Goal: Information Seeking & Learning: Learn about a topic

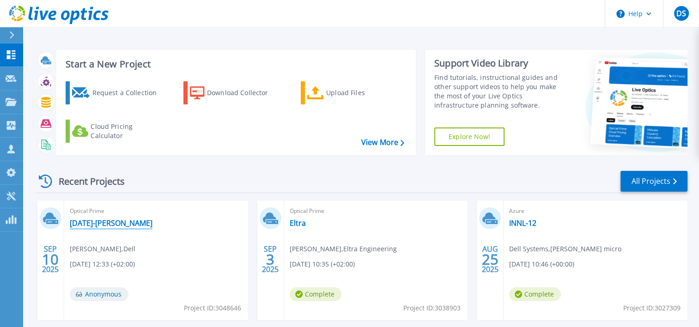
click at [121, 223] on link "[DATE]-[PERSON_NAME]" at bounding box center [111, 222] width 83 height 9
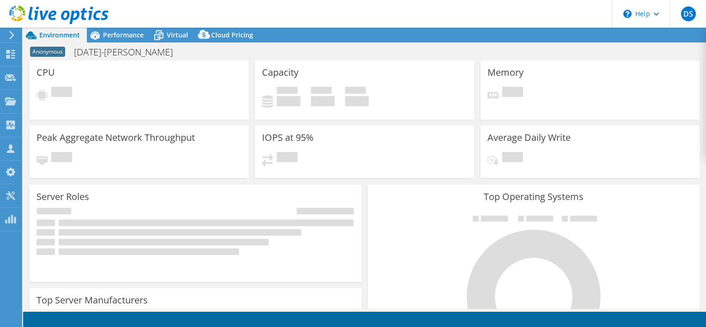
select select "USD"
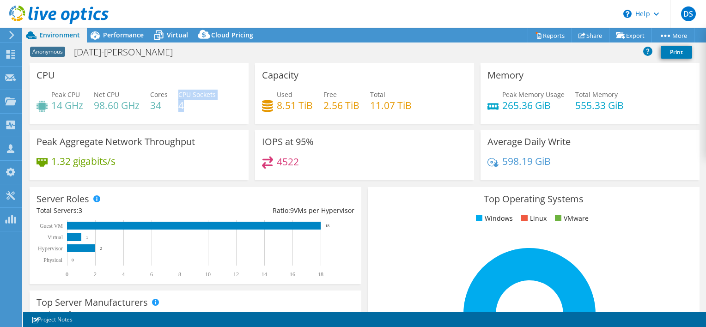
drag, startPoint x: 178, startPoint y: 107, endPoint x: 184, endPoint y: 105, distance: 6.3
click at [184, 105] on div "Peak CPU 14 GHz Net CPU 98.60 GHz Cores 34 CPU Sockets 4" at bounding box center [138, 105] width 205 height 30
click at [103, 40] on div "Performance" at bounding box center [119, 35] width 64 height 15
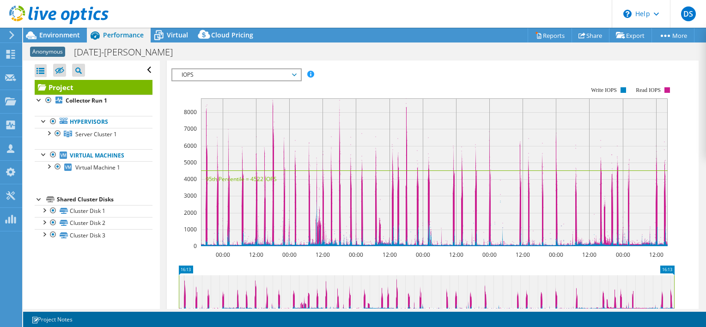
scroll to position [139, 0]
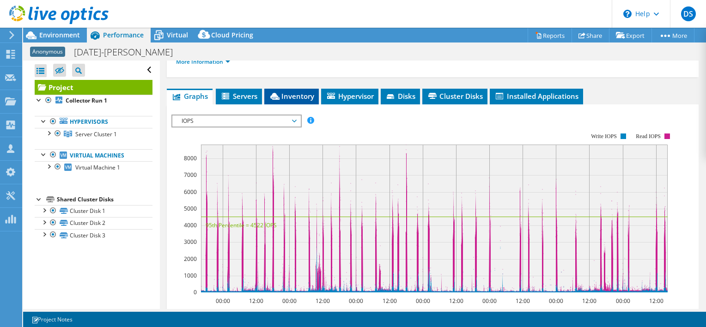
click at [274, 95] on icon at bounding box center [274, 96] width 9 height 7
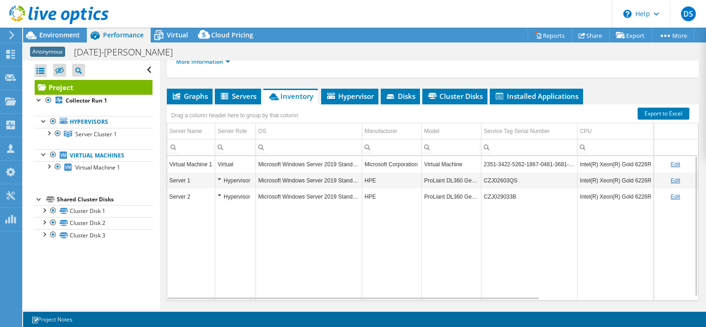
click at [187, 194] on td "Server 2" at bounding box center [191, 196] width 48 height 16
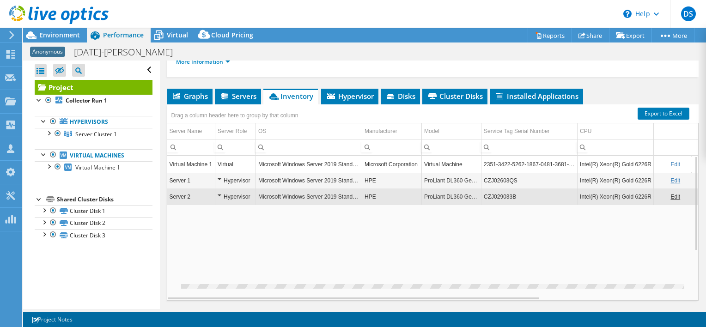
click at [180, 181] on td "Server 1" at bounding box center [191, 180] width 48 height 16
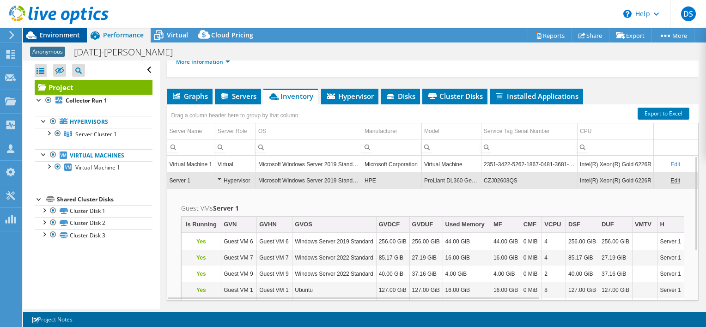
click at [63, 35] on span "Environment" at bounding box center [59, 34] width 41 height 9
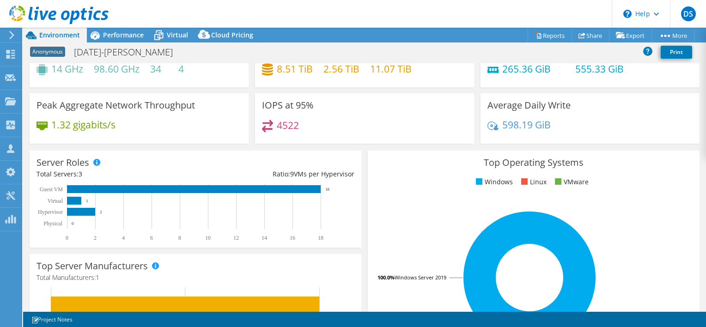
scroll to position [0, 0]
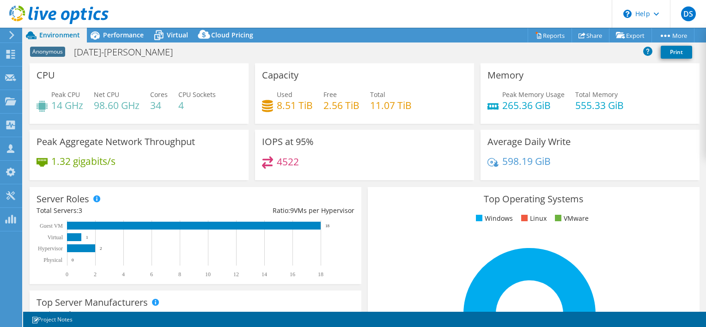
click at [181, 103] on h4 "4" at bounding box center [196, 105] width 37 height 10
drag, startPoint x: 279, startPoint y: 105, endPoint x: 287, endPoint y: 102, distance: 8.9
click at [287, 102] on h4 "8.51 TiB" at bounding box center [295, 105] width 36 height 10
drag, startPoint x: 287, startPoint y: 102, endPoint x: 310, endPoint y: 102, distance: 23.6
click at [310, 102] on div "Used 8.51 TiB Free 2.56 TiB Total 11.07 TiB" at bounding box center [364, 105] width 205 height 30
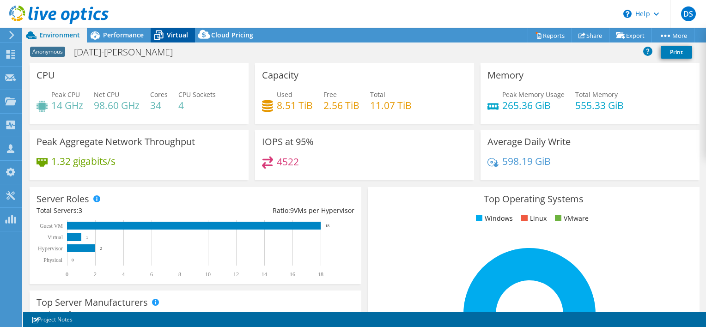
click at [164, 39] on icon at bounding box center [159, 35] width 16 height 16
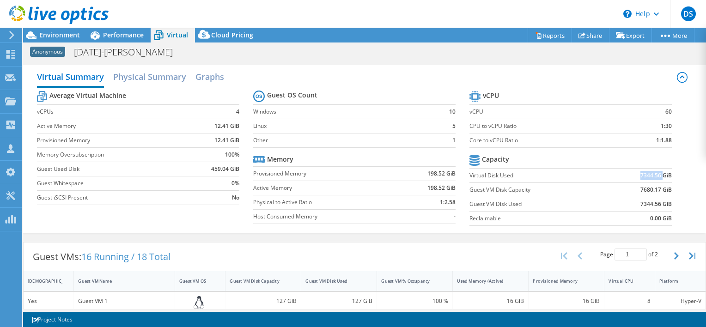
drag, startPoint x: 632, startPoint y: 174, endPoint x: 656, endPoint y: 176, distance: 24.2
click at [656, 176] on td "7344.56 GiB" at bounding box center [639, 175] width 66 height 14
click at [62, 36] on span "Environment" at bounding box center [59, 34] width 41 height 9
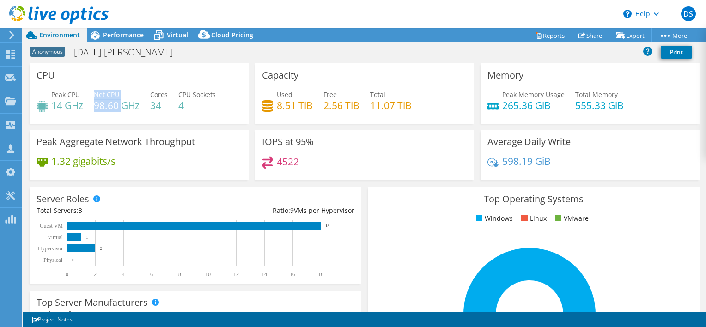
drag, startPoint x: 94, startPoint y: 105, endPoint x: 123, endPoint y: 108, distance: 29.2
click at [123, 108] on div "Peak CPU 14 GHz Net CPU 98.60 GHz Cores 34 CPU Sockets 4" at bounding box center [138, 105] width 205 height 30
click at [123, 108] on h4 "98.60 GHz" at bounding box center [117, 105] width 46 height 10
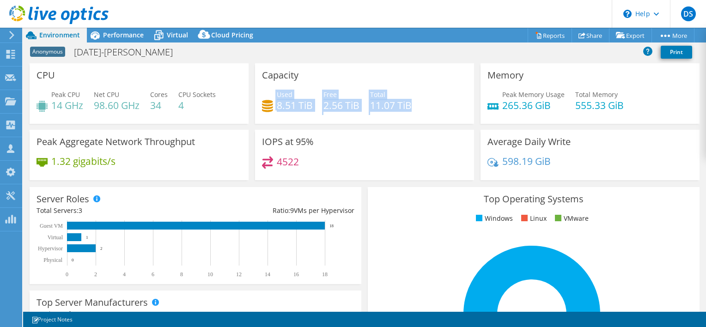
drag, startPoint x: 266, startPoint y: 104, endPoint x: 442, endPoint y: 100, distance: 176.0
click at [442, 100] on div "Used 8.51 TiB Free 2.56 TiB Total 11.07 TiB" at bounding box center [364, 105] width 205 height 30
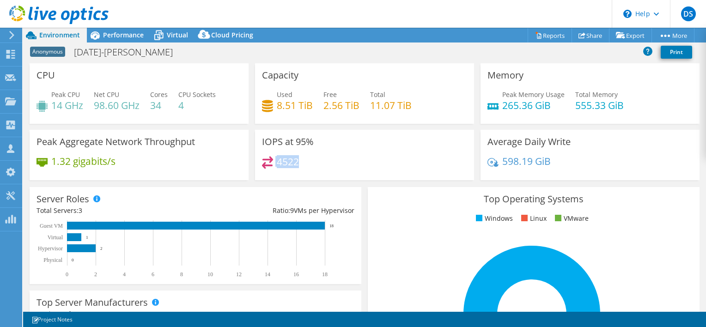
drag, startPoint x: 305, startPoint y: 168, endPoint x: 266, endPoint y: 166, distance: 38.8
click at [266, 166] on div "4522" at bounding box center [364, 166] width 205 height 20
drag, startPoint x: 544, startPoint y: 163, endPoint x: 486, endPoint y: 157, distance: 57.6
click at [487, 157] on div "598.19 GiB" at bounding box center [518, 161] width 63 height 10
drag, startPoint x: 96, startPoint y: 106, endPoint x: 140, endPoint y: 109, distance: 44.0
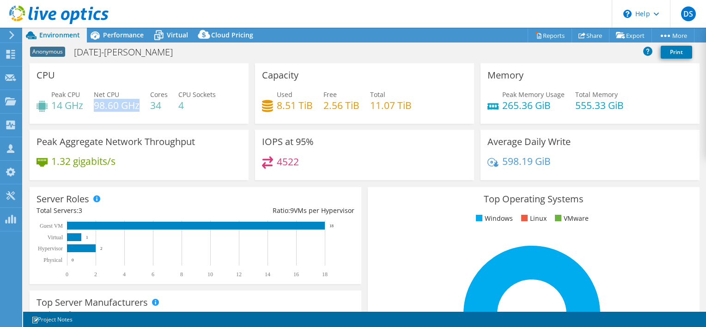
click at [139, 109] on h4 "98.60 GHz" at bounding box center [117, 105] width 46 height 10
click at [87, 102] on div "Peak CPU 14 GHz Net CPU 98.60 GHz Cores 34 CPU Sockets 4" at bounding box center [138, 105] width 205 height 30
drag, startPoint x: 102, startPoint y: 105, endPoint x: 134, endPoint y: 106, distance: 32.8
click at [134, 106] on div "Peak CPU 14 GHz Net CPU 98.60 GHz Cores 34 CPU Sockets 4" at bounding box center [138, 105] width 205 height 30
drag, startPoint x: 134, startPoint y: 106, endPoint x: 57, endPoint y: 110, distance: 77.3
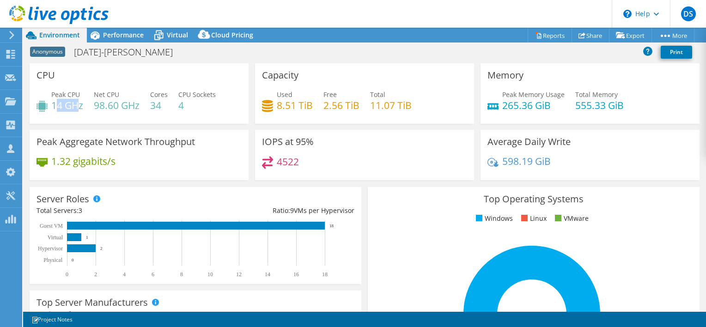
click at [57, 110] on h4 "14 GHz" at bounding box center [67, 105] width 32 height 10
drag, startPoint x: 296, startPoint y: 155, endPoint x: 273, endPoint y: 163, distance: 23.4
click at [273, 163] on div "4522" at bounding box center [280, 161] width 37 height 11
drag, startPoint x: 81, startPoint y: 105, endPoint x: 50, endPoint y: 105, distance: 31.4
click at [50, 105] on div "Peak CPU 14 GHz" at bounding box center [59, 100] width 47 height 21
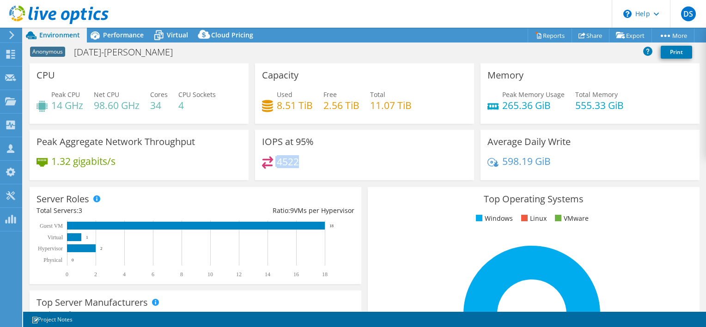
drag, startPoint x: 300, startPoint y: 163, endPoint x: 261, endPoint y: 160, distance: 39.4
click at [262, 160] on div "4522" at bounding box center [364, 166] width 205 height 20
drag, startPoint x: 86, startPoint y: 107, endPoint x: 258, endPoint y: 138, distance: 174.1
click at [71, 122] on div "CPU Peak CPU 14 GHz Net CPU 98.60 GHz Cores 34 CPU Sockets 4" at bounding box center [139, 93] width 219 height 61
click at [120, 34] on span "Performance" at bounding box center [123, 34] width 41 height 9
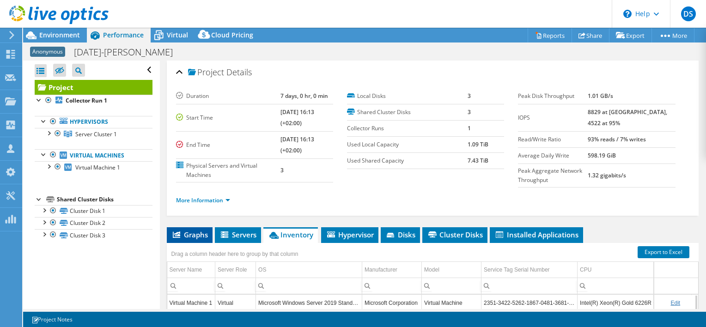
click at [192, 230] on span "Graphs" at bounding box center [189, 234] width 36 height 9
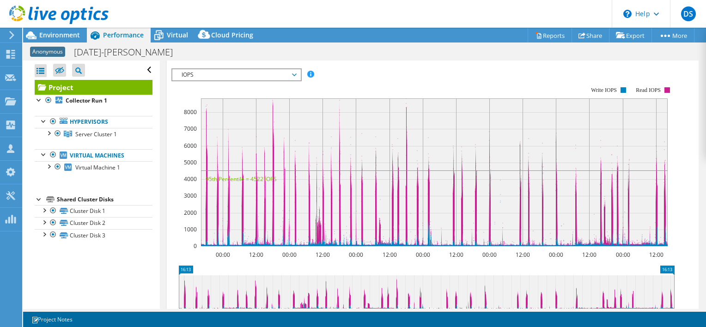
scroll to position [139, 0]
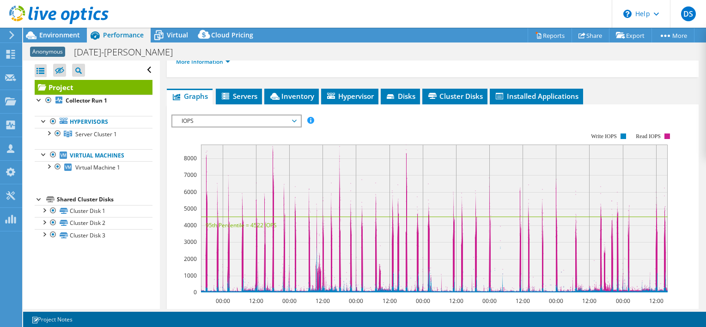
click at [187, 125] on div "IOPS IOPS Disk Throughput IO Size Latency Queue Depth CPU Percentage Memory Pag…" at bounding box center [236, 121] width 130 height 13
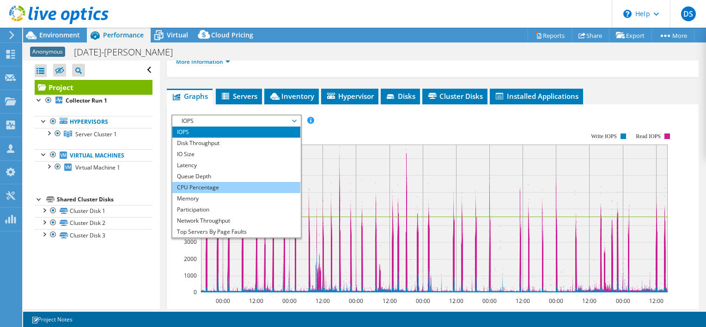
click at [187, 190] on li "CPU Percentage" at bounding box center [236, 187] width 128 height 11
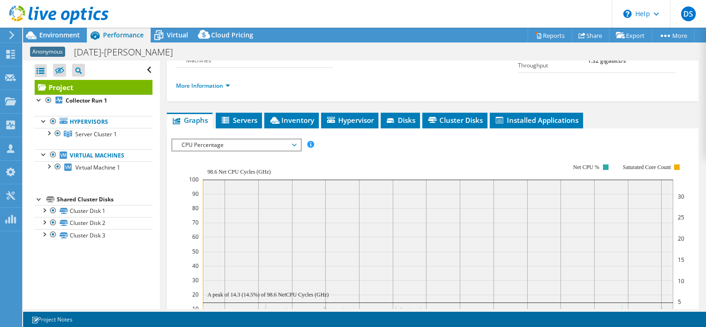
scroll to position [92, 0]
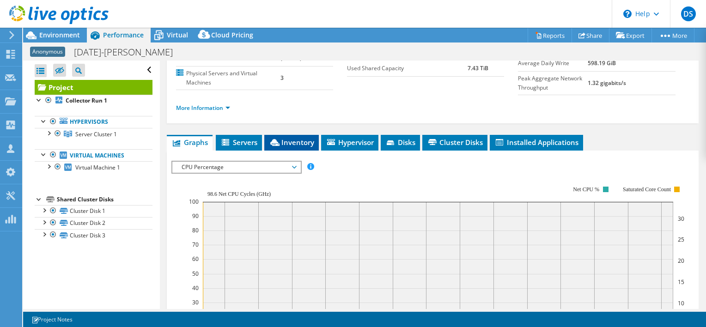
click at [283, 141] on span "Inventory" at bounding box center [291, 142] width 45 height 9
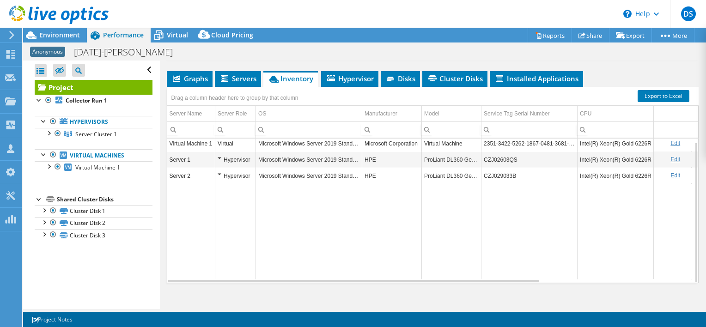
scroll to position [164, 0]
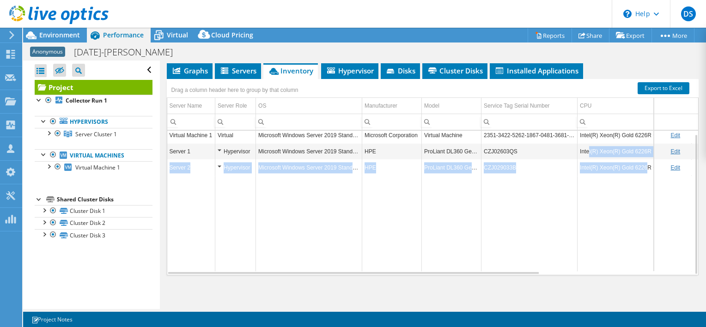
drag, startPoint x: 591, startPoint y: 152, endPoint x: 643, endPoint y: 158, distance: 52.6
click at [644, 158] on tbody "Virtual Machine 1 Virtual Microsoft Windows Server 2019 Standard Microsoft Corp…" at bounding box center [536, 199] width 738 height 144
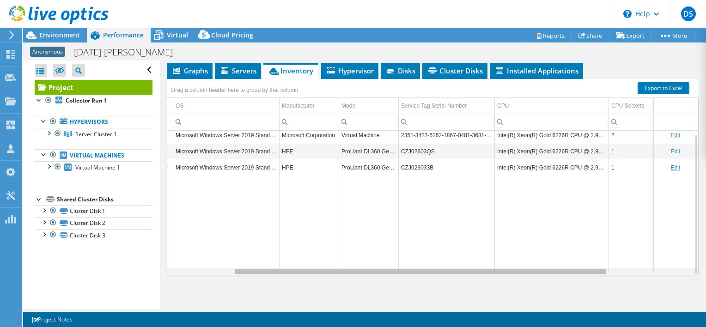
scroll to position [0, 98]
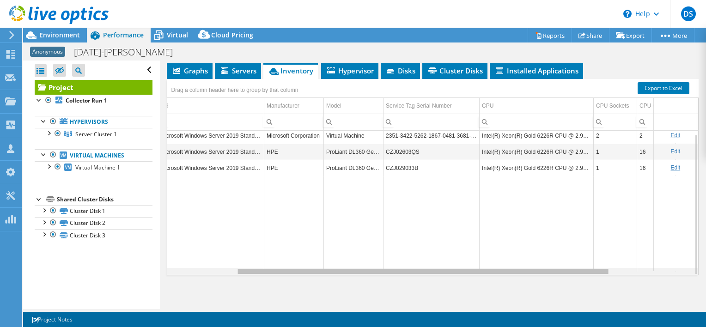
drag, startPoint x: 463, startPoint y: 271, endPoint x: 540, endPoint y: 267, distance: 76.7
click at [540, 267] on body "DS Partner Team Member Dell Systems [DOMAIN_NAME][EMAIL_ADDRESS][DOMAIN_NAME] […" at bounding box center [353, 163] width 706 height 327
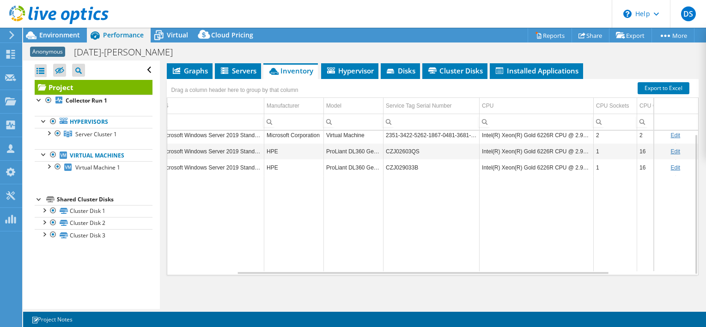
click at [559, 152] on td "Intel(R) Xeon(R) Gold 6226R CPU @ 2.90GHz" at bounding box center [536, 152] width 114 height 16
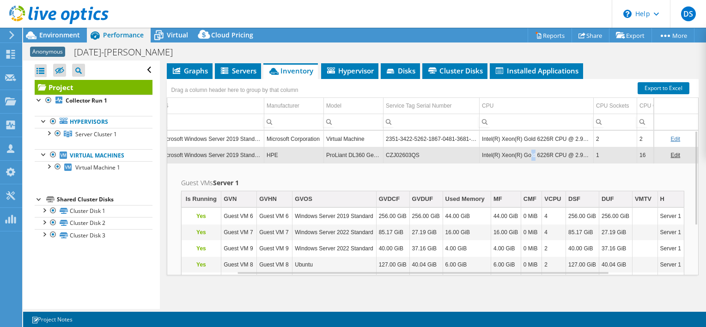
drag, startPoint x: 527, startPoint y: 153, endPoint x: 533, endPoint y: 151, distance: 6.0
click at [533, 151] on td "Intel(R) Xeon(R) Gold 6226R CPU @ 2.90GHz" at bounding box center [536, 155] width 114 height 16
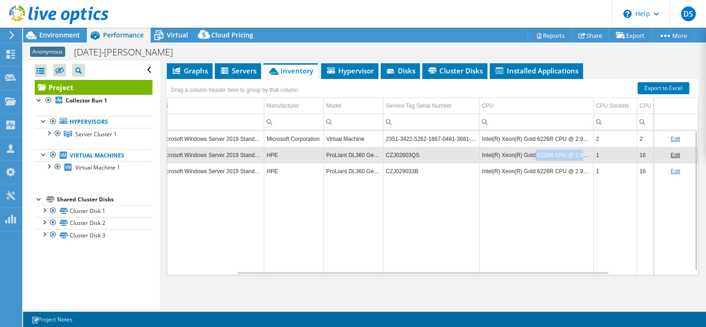
drag, startPoint x: 532, startPoint y: 151, endPoint x: 586, endPoint y: 153, distance: 54.1
click at [586, 153] on td "Intel(R) Xeon(R) Gold 6226R CPU @ 2.90GHz" at bounding box center [536, 155] width 114 height 16
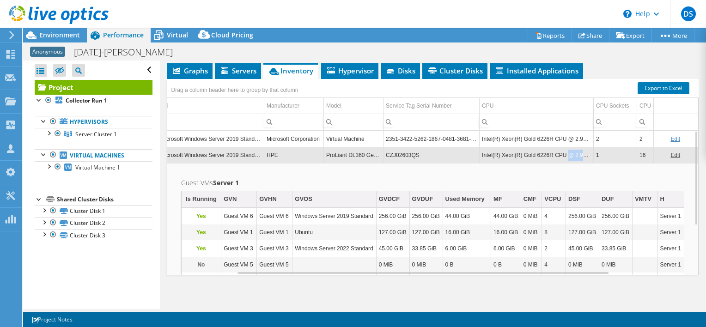
drag, startPoint x: 568, startPoint y: 152, endPoint x: 586, endPoint y: 154, distance: 18.1
click at [586, 154] on td "Intel(R) Xeon(R) Gold 6226R CPU @ 2.90GHz" at bounding box center [536, 155] width 114 height 16
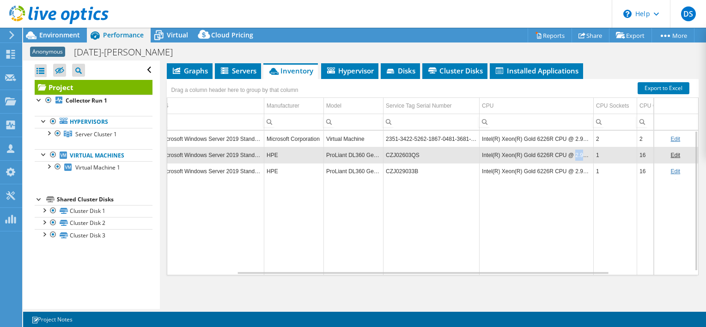
drag, startPoint x: 570, startPoint y: 156, endPoint x: 578, endPoint y: 152, distance: 9.4
click at [578, 152] on td "Intel(R) Xeon(R) Gold 6226R CPU @ 2.90GHz" at bounding box center [536, 155] width 114 height 16
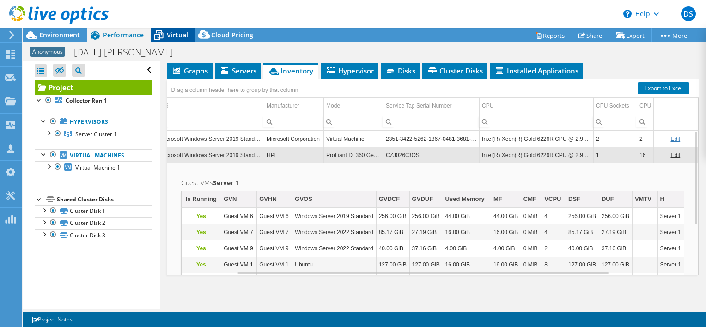
click at [159, 35] on icon at bounding box center [158, 35] width 9 height 7
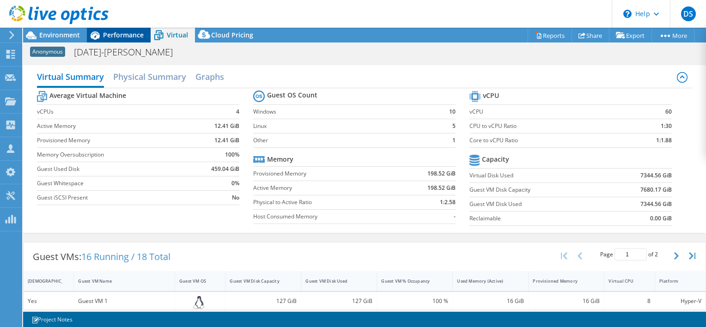
click at [118, 35] on span "Performance" at bounding box center [123, 34] width 41 height 9
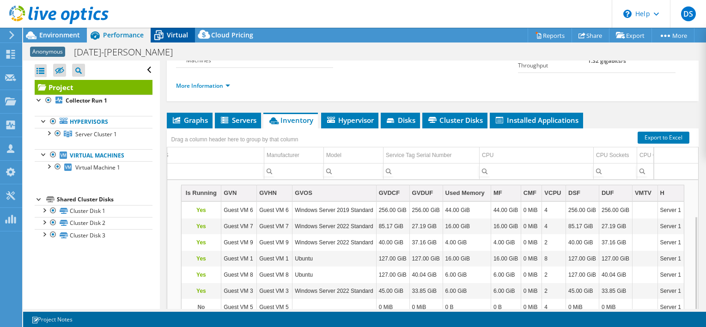
scroll to position [72, 0]
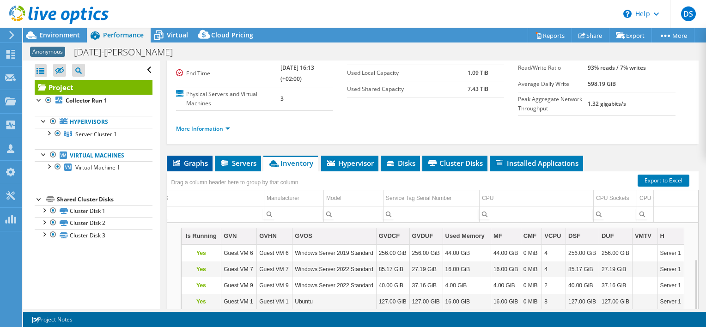
click at [194, 156] on li "Graphs" at bounding box center [190, 164] width 46 height 16
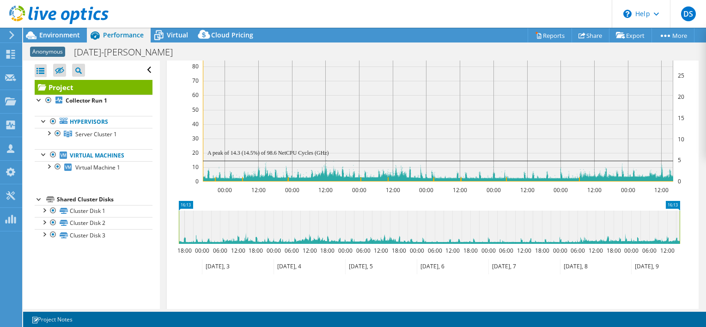
scroll to position [210, 0]
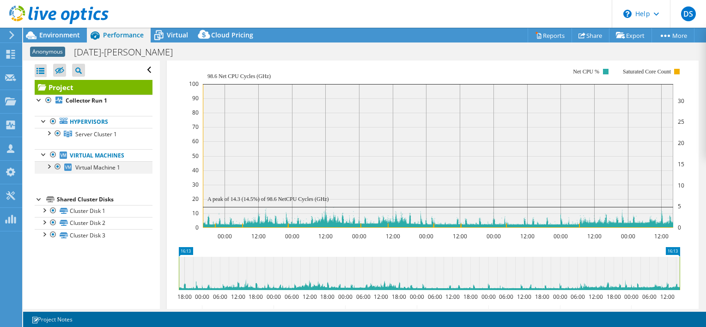
click at [52, 166] on div at bounding box center [48, 165] width 9 height 9
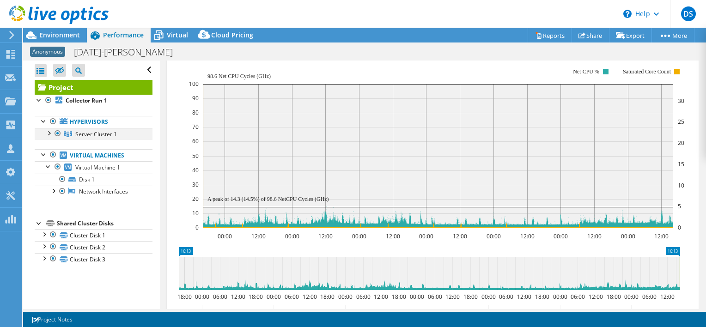
click at [48, 132] on div at bounding box center [48, 132] width 9 height 9
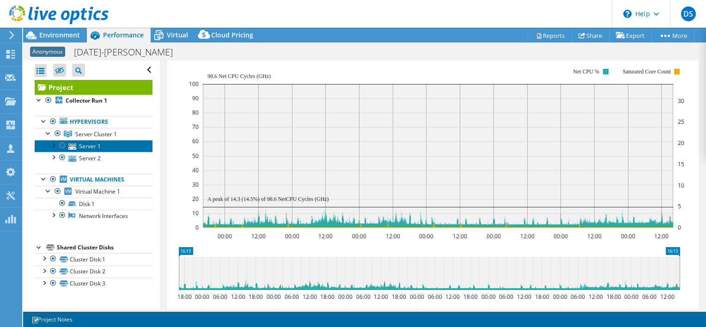
click at [85, 142] on link "Server 1" at bounding box center [94, 146] width 118 height 12
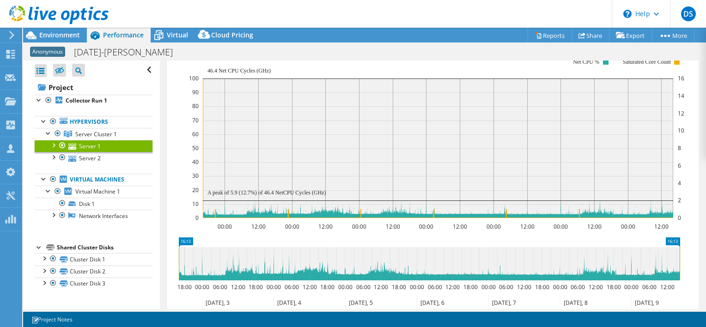
scroll to position [200, 0]
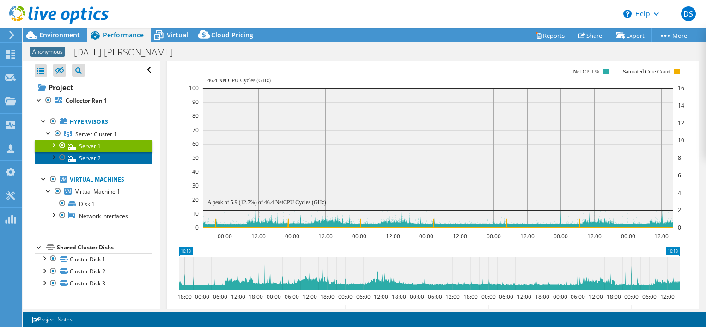
click at [88, 155] on link "Server 2" at bounding box center [94, 158] width 118 height 12
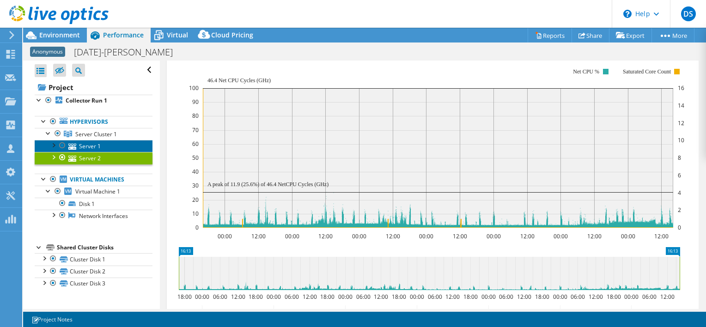
click at [86, 150] on link "Server 1" at bounding box center [94, 146] width 118 height 12
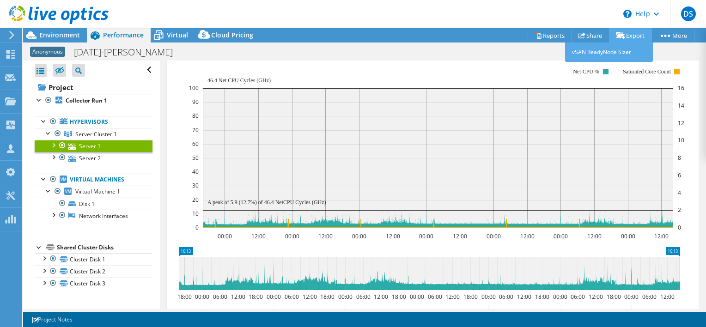
click at [644, 32] on link "Export" at bounding box center [630, 35] width 43 height 14
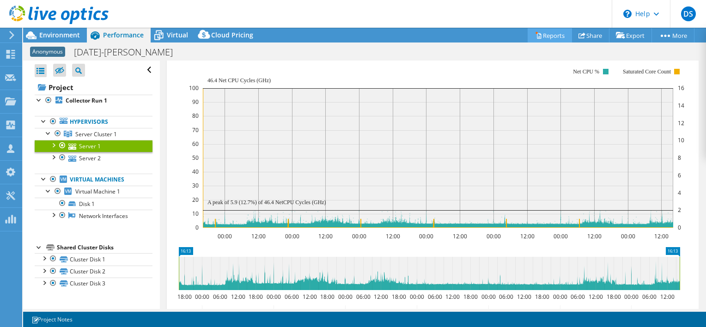
click at [538, 36] on link "Reports" at bounding box center [550, 35] width 44 height 14
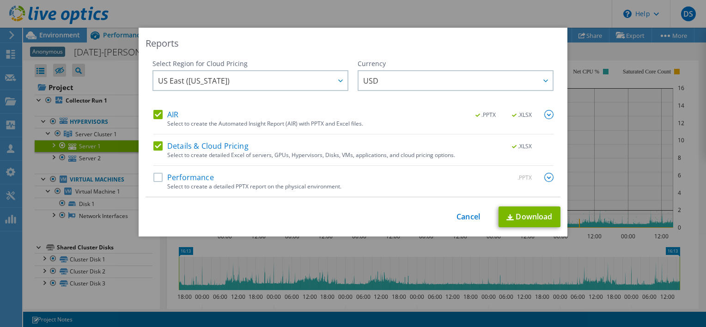
click at [153, 173] on label "Performance" at bounding box center [183, 177] width 61 height 9
click at [0, 0] on input "Performance" at bounding box center [0, 0] width 0 height 0
click at [540, 222] on link "Download" at bounding box center [529, 216] width 62 height 21
click at [400, 36] on div "Reports Select Region for Cloud Pricing Asia Pacific (Hong Kong) Asia Pacific (…" at bounding box center [353, 132] width 429 height 209
click at [468, 213] on link "Cancel" at bounding box center [468, 216] width 24 height 9
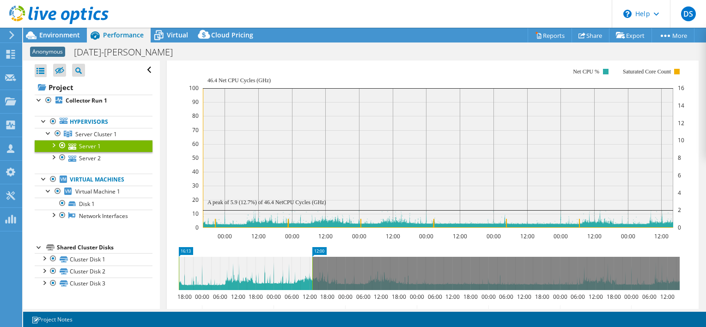
drag, startPoint x: 679, startPoint y: 267, endPoint x: 312, endPoint y: 273, distance: 367.7
click at [312, 273] on rect at bounding box center [312, 273] width 4 height 33
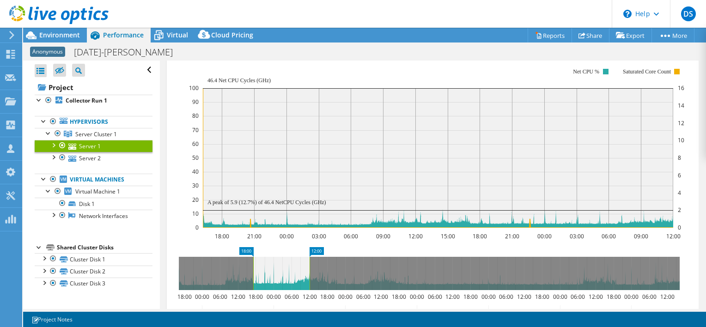
drag, startPoint x: 178, startPoint y: 271, endPoint x: 253, endPoint y: 281, distance: 75.1
click at [253, 281] on rect at bounding box center [253, 273] width 4 height 33
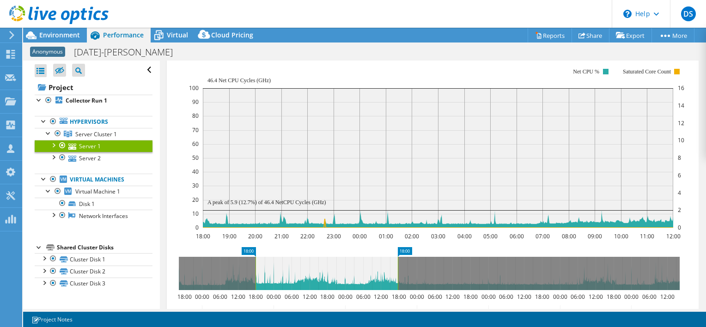
drag, startPoint x: 310, startPoint y: 270, endPoint x: 267, endPoint y: 270, distance: 43.9
click at [400, 273] on rect at bounding box center [398, 273] width 4 height 33
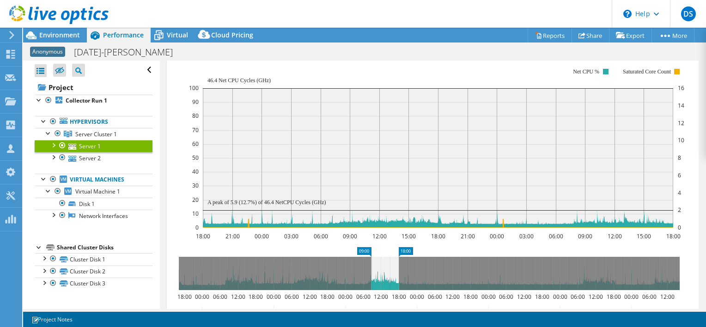
drag, startPoint x: 254, startPoint y: 267, endPoint x: 370, endPoint y: 277, distance: 115.9
click at [370, 277] on rect at bounding box center [371, 273] width 4 height 33
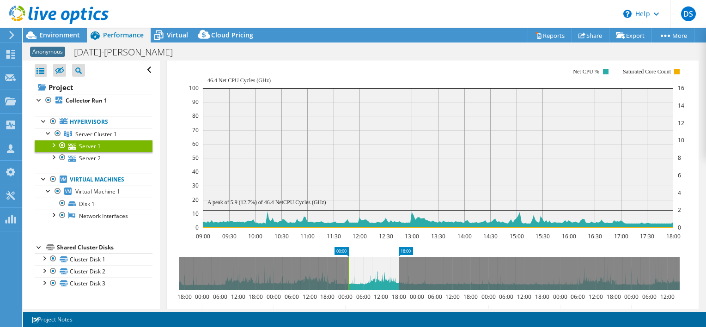
drag, startPoint x: 370, startPoint y: 277, endPoint x: 346, endPoint y: 277, distance: 23.6
click at [346, 277] on rect at bounding box center [348, 273] width 4 height 33
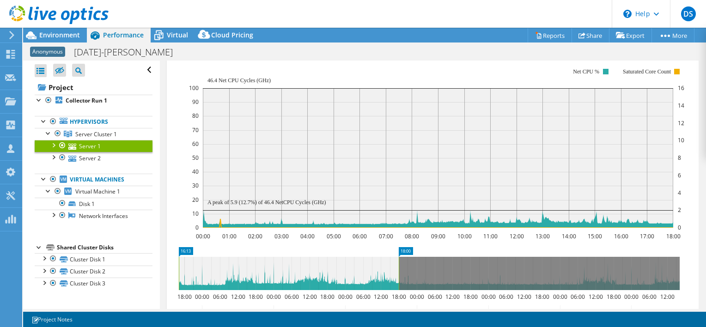
drag, startPoint x: 346, startPoint y: 277, endPoint x: 333, endPoint y: 275, distance: 13.5
click at [85, 270] on div "Open All Close All Hide Excluded Nodes Project Tree Filter" at bounding box center [364, 185] width 683 height 249
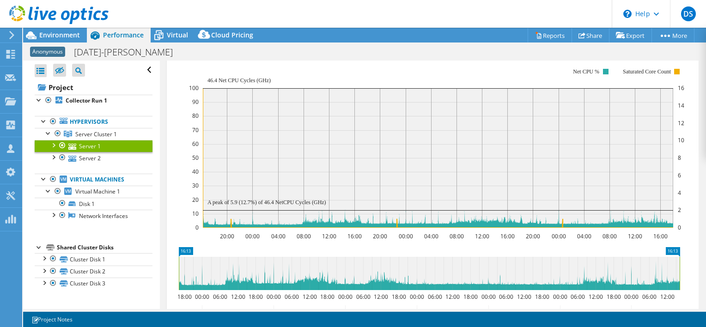
drag, startPoint x: 400, startPoint y: 264, endPoint x: 707, endPoint y: 262, distance: 307.6
click at [705, 262] on html "DS Partner Team Member Dell Systems [DOMAIN_NAME][EMAIL_ADDRESS][DOMAIN_NAME] […" at bounding box center [353, 163] width 706 height 327
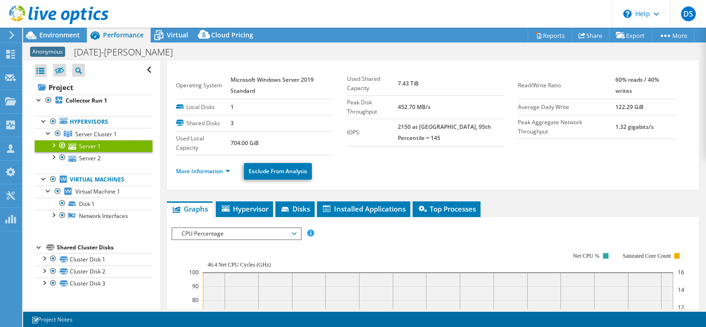
scroll to position [16, 0]
click at [199, 229] on span "CPU Percentage" at bounding box center [236, 234] width 119 height 11
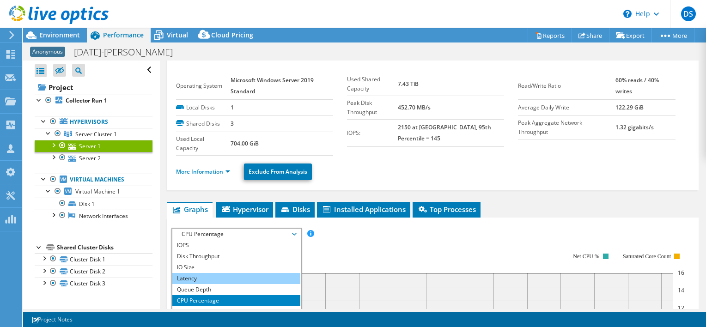
click at [185, 277] on li "Latency" at bounding box center [236, 278] width 128 height 11
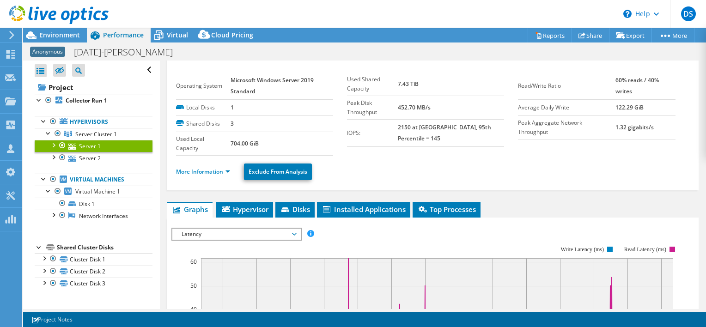
scroll to position [0, 0]
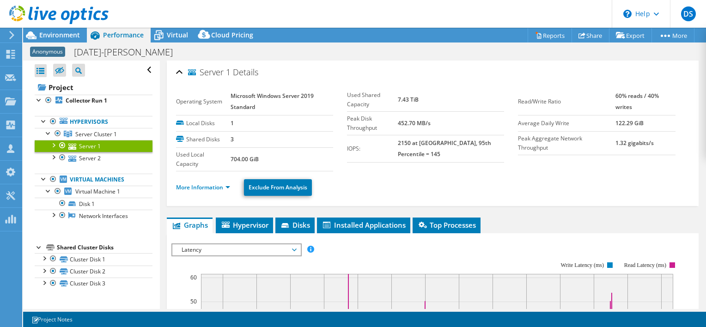
drag, startPoint x: 208, startPoint y: 230, endPoint x: 199, endPoint y: 239, distance: 12.4
click at [208, 230] on li "Graphs" at bounding box center [190, 226] width 46 height 16
click at [194, 250] on span "Latency" at bounding box center [236, 249] width 119 height 11
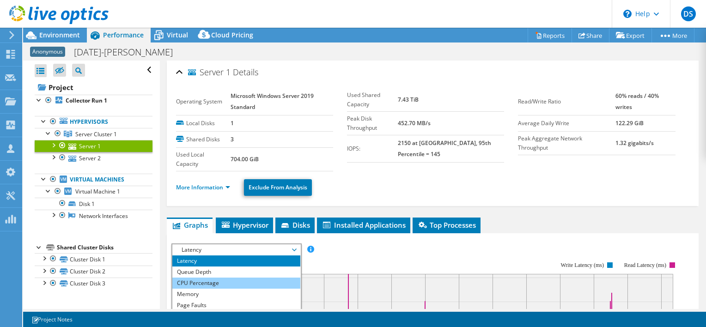
click at [198, 280] on li "CPU Percentage" at bounding box center [236, 283] width 128 height 11
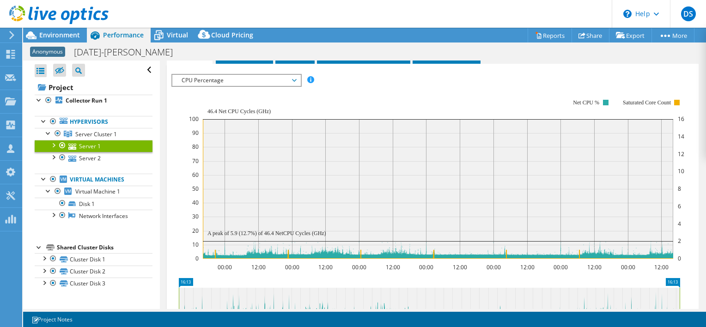
scroll to position [139, 0]
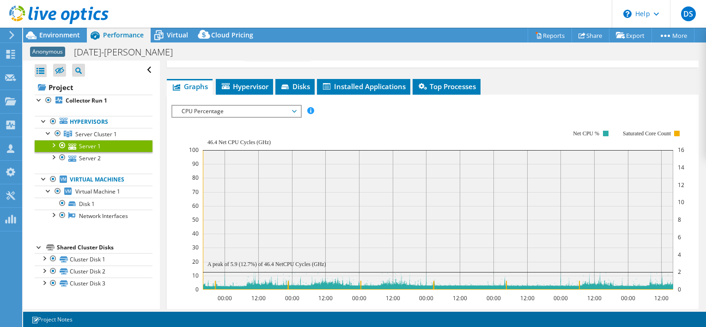
drag, startPoint x: 200, startPoint y: 111, endPoint x: 192, endPoint y: 119, distance: 10.8
click at [200, 111] on span "CPU Percentage" at bounding box center [236, 111] width 119 height 11
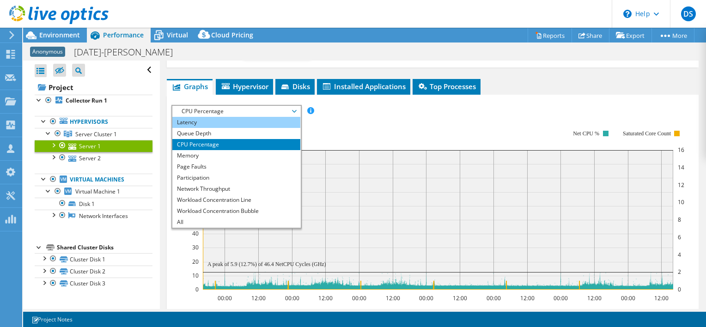
click at [189, 120] on li "Latency" at bounding box center [236, 122] width 128 height 11
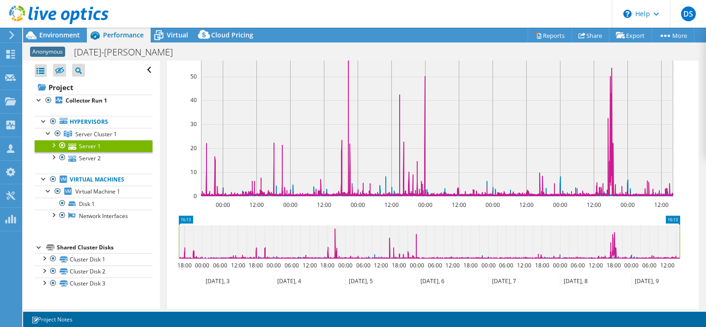
scroll to position [231, 0]
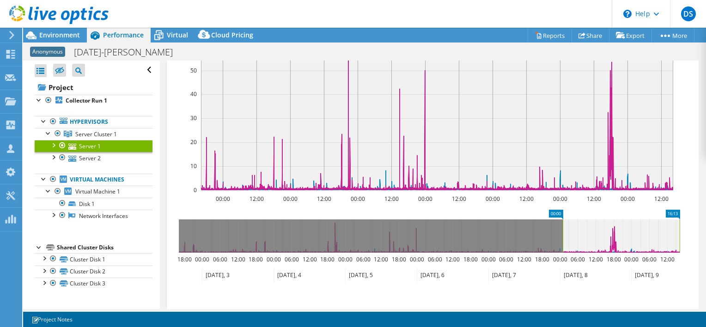
drag, startPoint x: 178, startPoint y: 226, endPoint x: 562, endPoint y: 237, distance: 384.0
click at [562, 237] on rect at bounding box center [563, 235] width 4 height 33
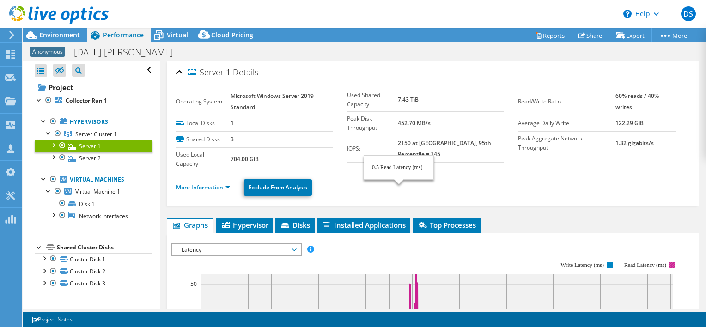
select select "USD"
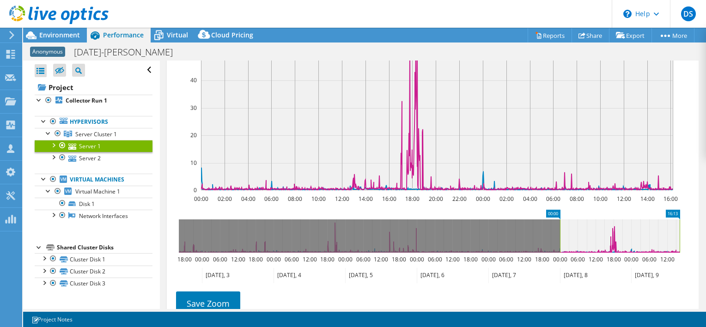
scroll to position [92, 0]
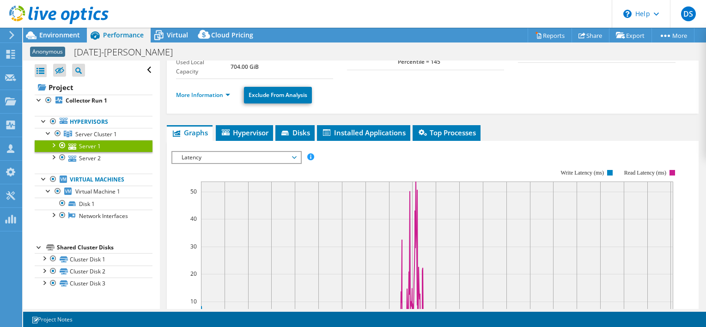
click at [201, 159] on span "Latency" at bounding box center [236, 157] width 119 height 11
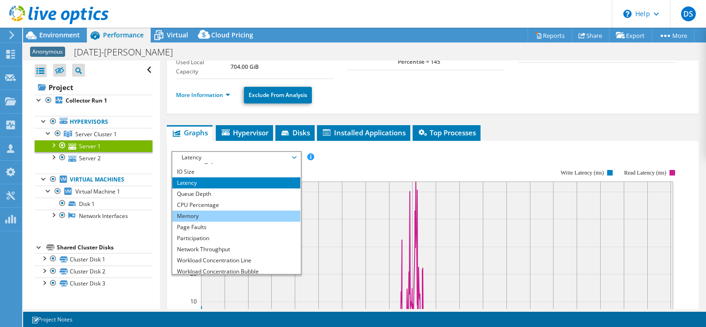
scroll to position [0, 0]
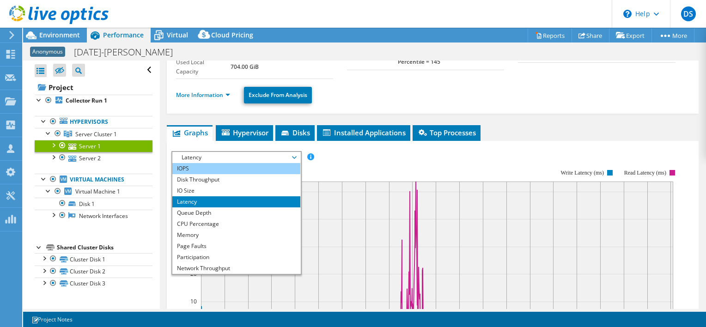
click at [189, 169] on li "IOPS" at bounding box center [236, 168] width 128 height 11
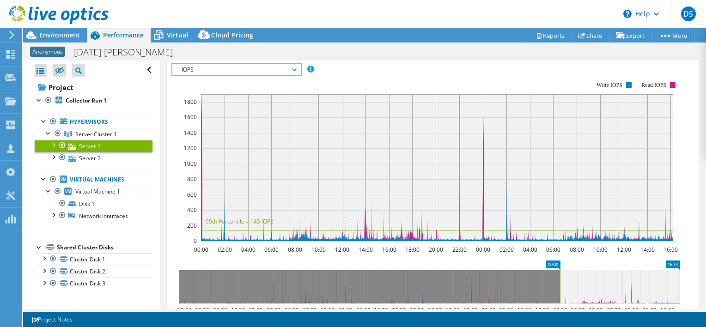
scroll to position [185, 0]
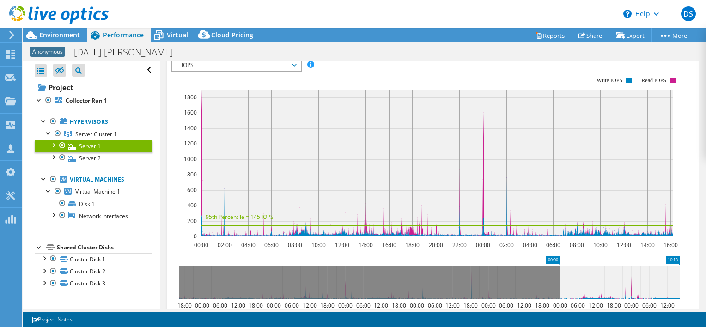
click at [200, 69] on div "IOPS IOPS Disk Throughput IO Size Latency Queue Depth CPU Percentage Memory Pag…" at bounding box center [236, 65] width 130 height 13
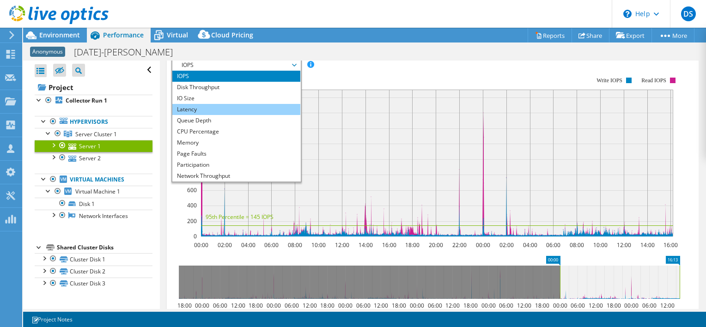
click at [199, 106] on li "Latency" at bounding box center [236, 109] width 128 height 11
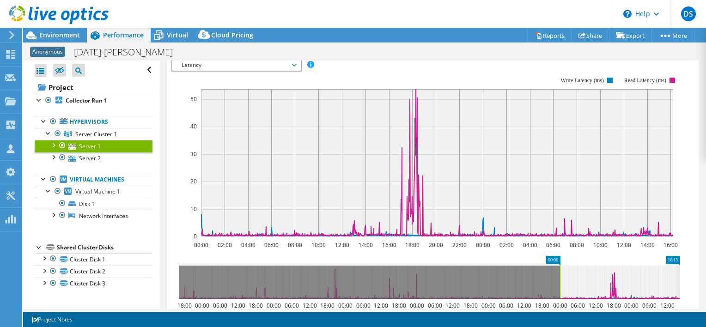
click at [228, 68] on span "Latency" at bounding box center [236, 65] width 119 height 11
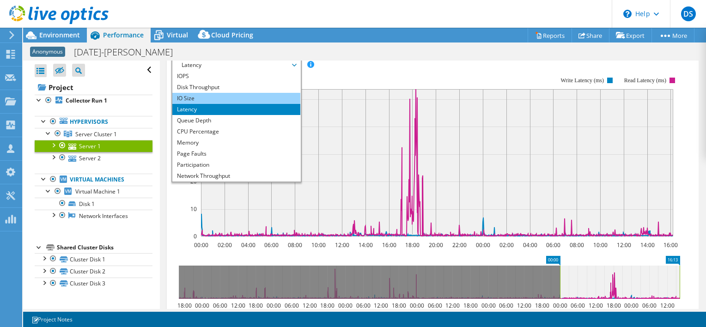
click at [190, 95] on li "IO Size" at bounding box center [236, 98] width 128 height 11
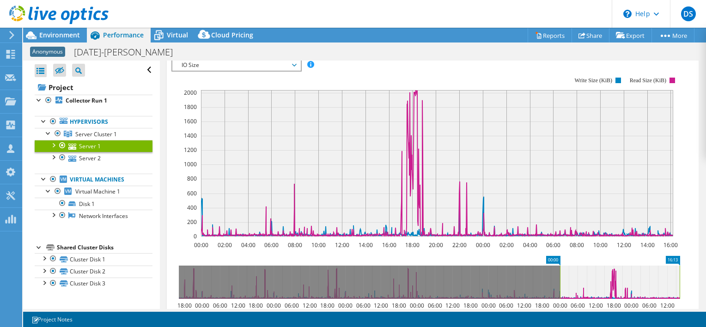
click at [222, 71] on rect at bounding box center [425, 156] width 509 height 185
click at [212, 66] on span "IO Size" at bounding box center [236, 65] width 119 height 11
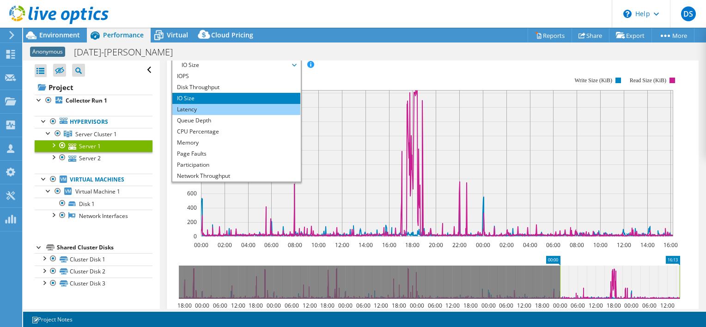
click at [190, 108] on li "Latency" at bounding box center [236, 109] width 128 height 11
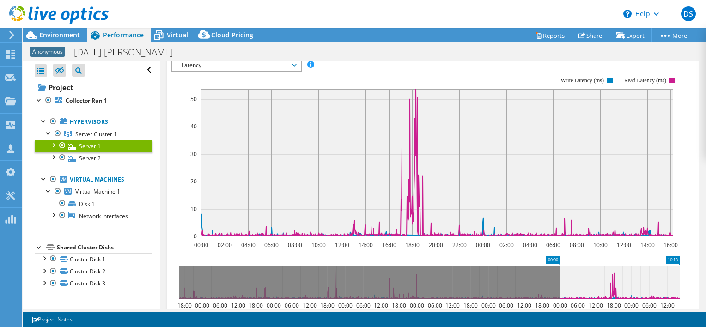
click at [183, 66] on span "Latency" at bounding box center [236, 65] width 119 height 11
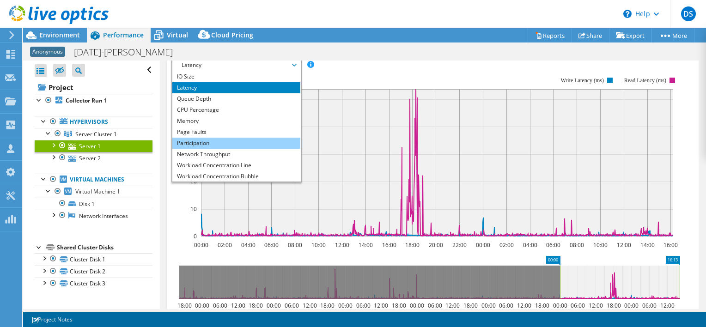
scroll to position [33, 0]
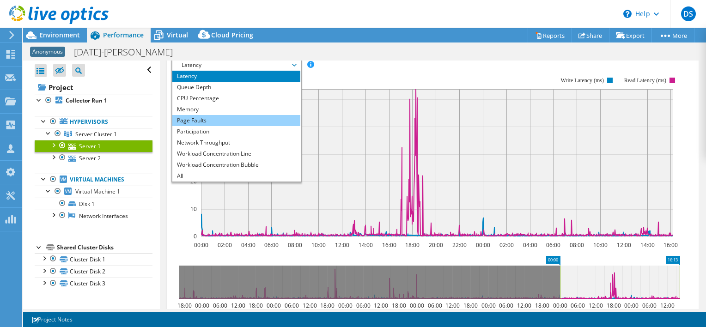
click at [191, 122] on li "Page Faults" at bounding box center [236, 120] width 128 height 11
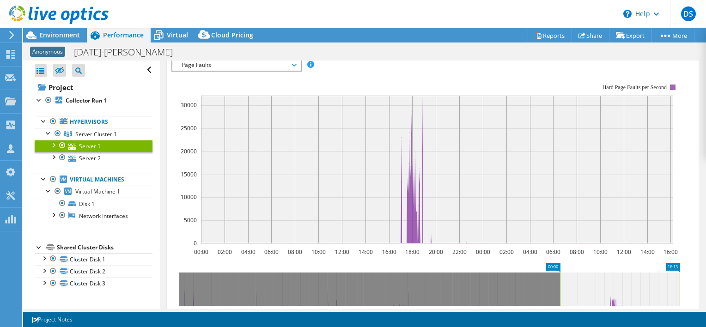
click at [214, 65] on span "Page Faults" at bounding box center [236, 65] width 119 height 11
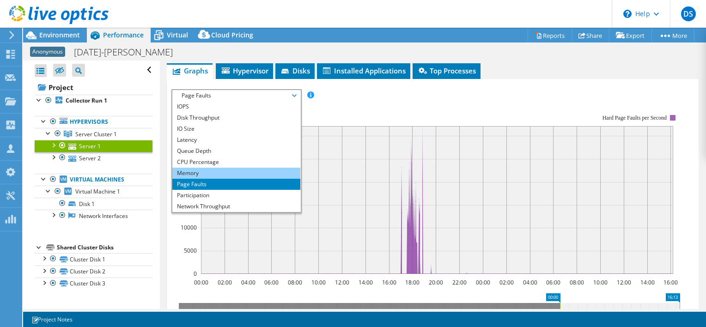
scroll to position [139, 0]
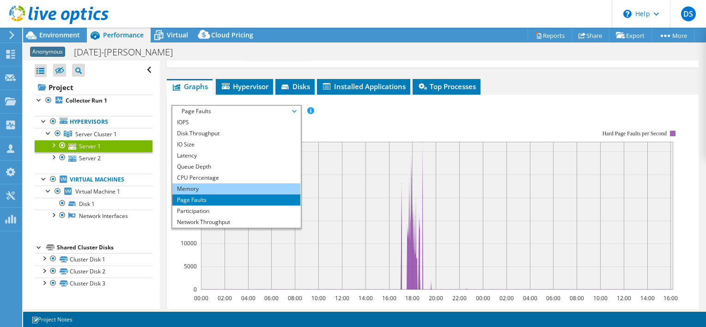
click at [211, 187] on li "Memory" at bounding box center [236, 188] width 128 height 11
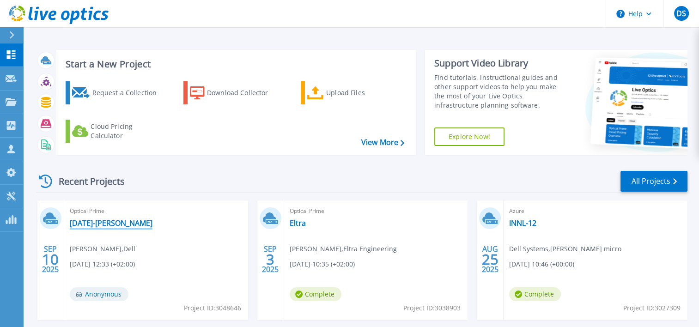
click at [98, 224] on link "[DATE]-[PERSON_NAME]" at bounding box center [111, 222] width 83 height 9
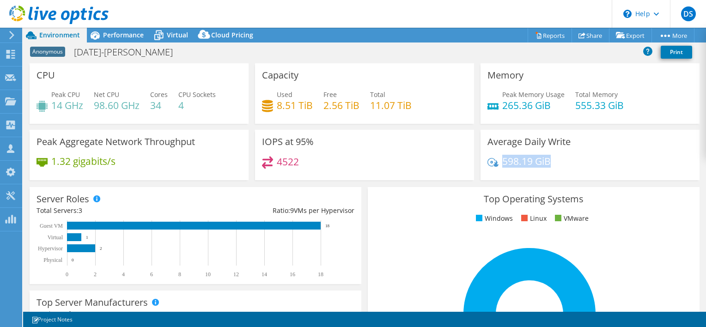
drag, startPoint x: 522, startPoint y: 161, endPoint x: 556, endPoint y: 163, distance: 34.2
click at [556, 163] on div "598.19 GiB" at bounding box center [589, 165] width 205 height 19
click at [246, 167] on div "Peak Aggregate Network Throughput 1.32 gigabits/s" at bounding box center [138, 155] width 225 height 50
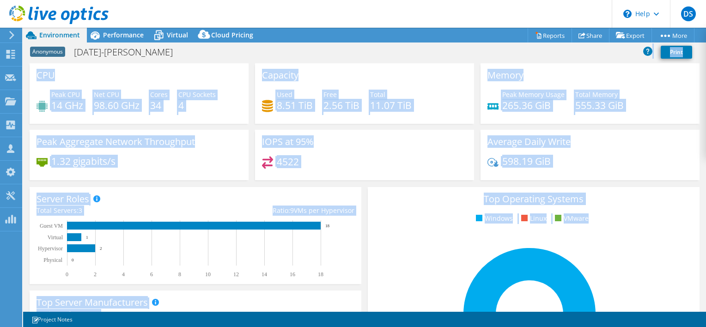
drag, startPoint x: 248, startPoint y: 62, endPoint x: 588, endPoint y: 227, distance: 378.1
click at [588, 227] on div "Project Actions Project Actions Reports Share Export vSAN ReadyNode Sizer" at bounding box center [364, 177] width 683 height 299
click at [588, 227] on div "Top Operating Systems Windows Linux VMware 100.0% Windows Server 2019" at bounding box center [534, 297] width 332 height 221
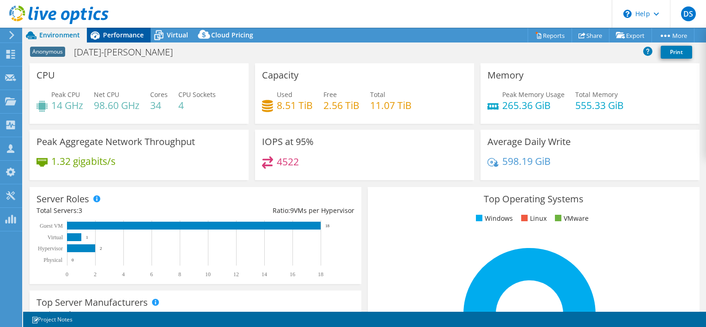
click at [108, 36] on span "Performance" at bounding box center [123, 34] width 41 height 9
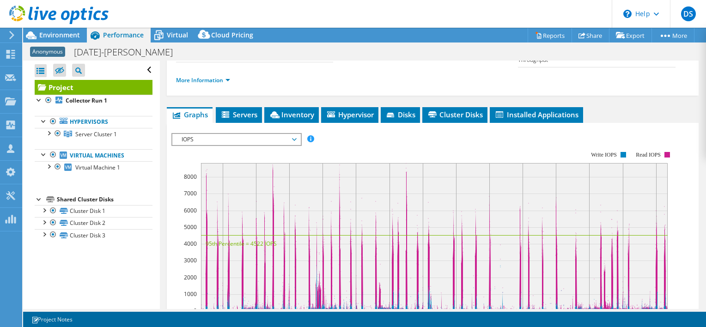
scroll to position [139, 0]
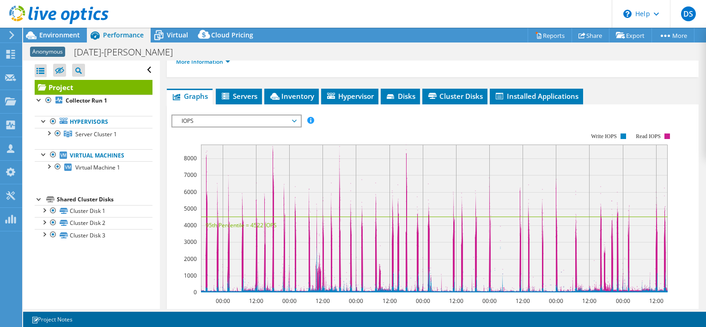
click at [204, 121] on span "IOPS" at bounding box center [236, 120] width 119 height 11
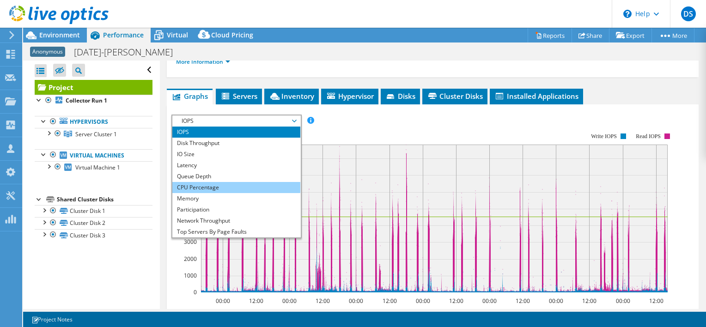
click at [197, 188] on li "CPU Percentage" at bounding box center [236, 187] width 128 height 11
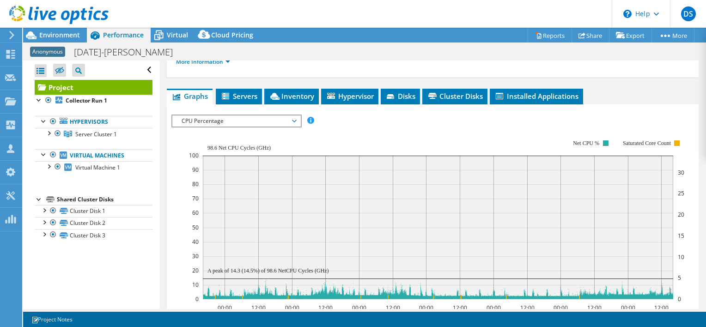
drag, startPoint x: 206, startPoint y: 121, endPoint x: 199, endPoint y: 125, distance: 8.9
click at [207, 121] on span "CPU Percentage" at bounding box center [236, 120] width 119 height 11
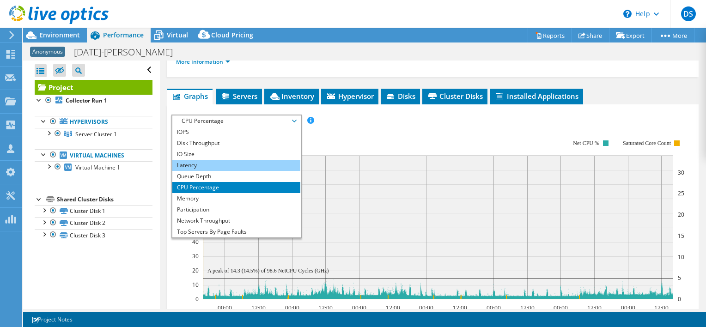
click at [194, 162] on li "Latency" at bounding box center [236, 165] width 128 height 11
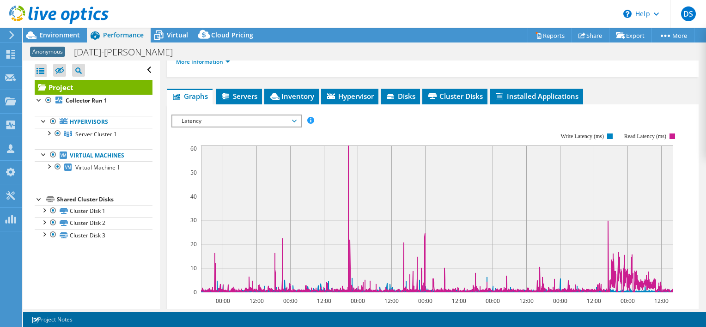
drag, startPoint x: 214, startPoint y: 123, endPoint x: 194, endPoint y: 122, distance: 20.4
click at [213, 123] on span "Latency" at bounding box center [236, 120] width 119 height 11
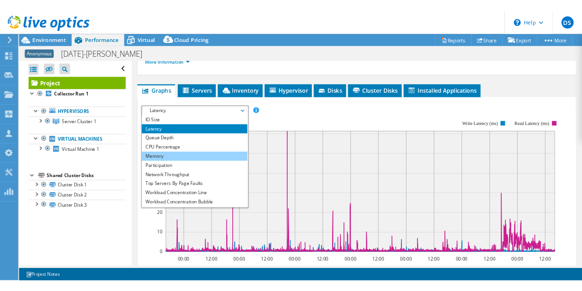
scroll to position [33, 0]
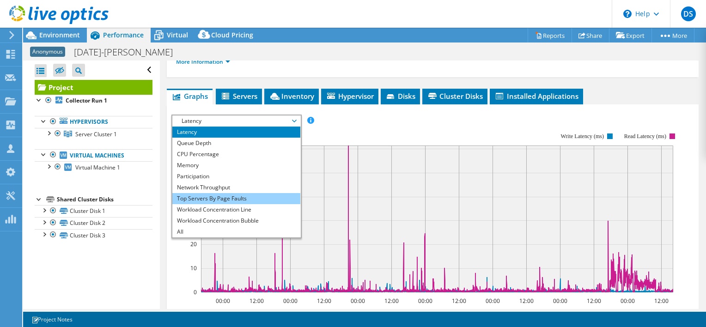
click at [203, 198] on li "Top Servers By Page Faults" at bounding box center [236, 198] width 128 height 11
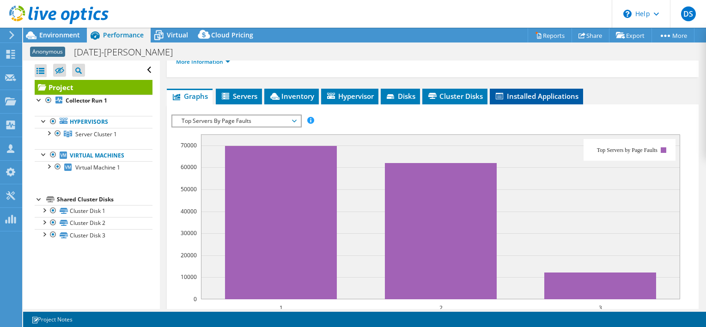
click at [516, 97] on span "Installed Applications" at bounding box center [536, 95] width 84 height 9
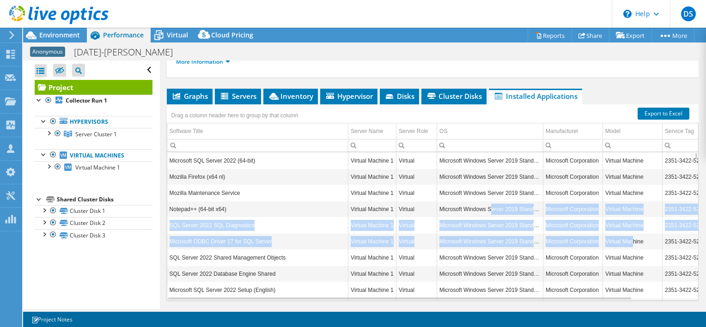
drag, startPoint x: 532, startPoint y: 214, endPoint x: 617, endPoint y: 246, distance: 91.2
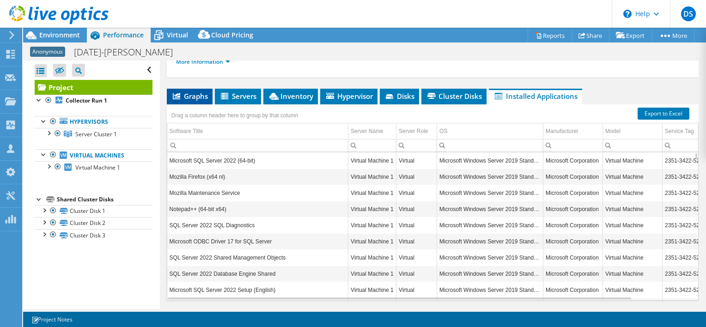
click at [190, 91] on span "Graphs" at bounding box center [189, 95] width 36 height 9
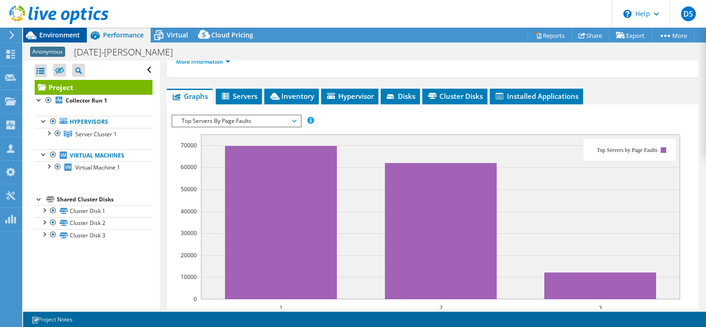
click at [48, 35] on span "Environment" at bounding box center [59, 34] width 41 height 9
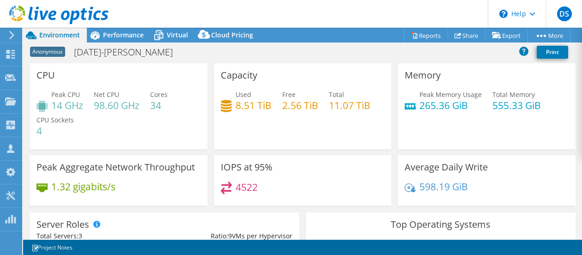
click at [105, 255] on html "DS Partner Team Member Dell Systems [DOMAIN_NAME][EMAIL_ADDRESS][DOMAIN_NAME] […" at bounding box center [291, 127] width 582 height 255
drag, startPoint x: 105, startPoint y: 255, endPoint x: 89, endPoint y: 253, distance: 16.7
click at [89, 253] on div "1 Project Notes" at bounding box center [165, 248] width 276 height 12
